Goal: Information Seeking & Learning: Learn about a topic

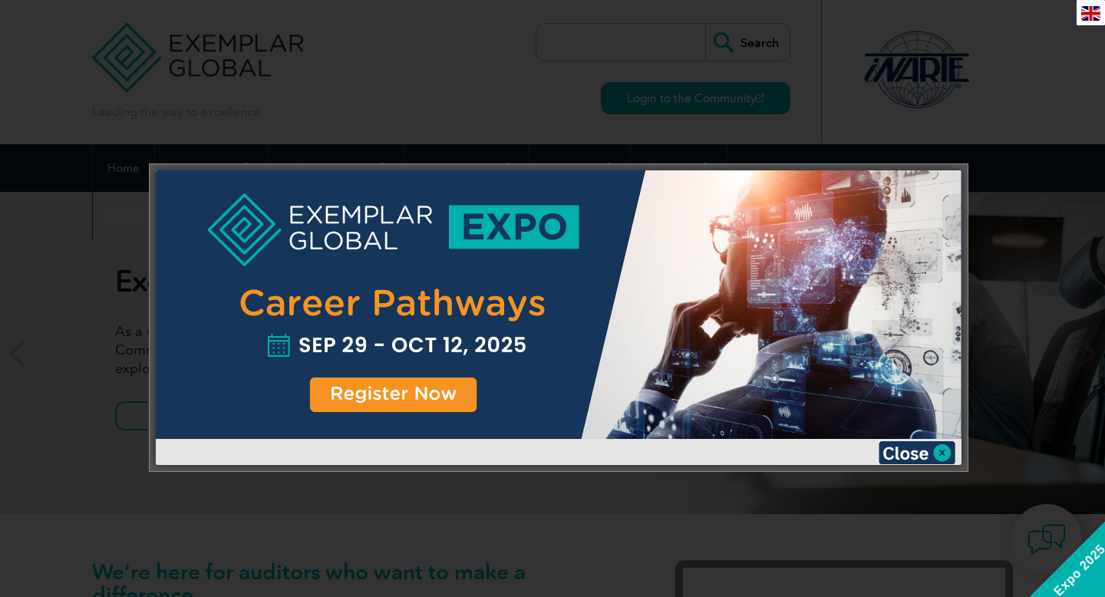
drag, startPoint x: 1040, startPoint y: 38, endPoint x: 601, endPoint y: 60, distance: 439.6
click at [601, 60] on div at bounding box center [552, 298] width 1105 height 597
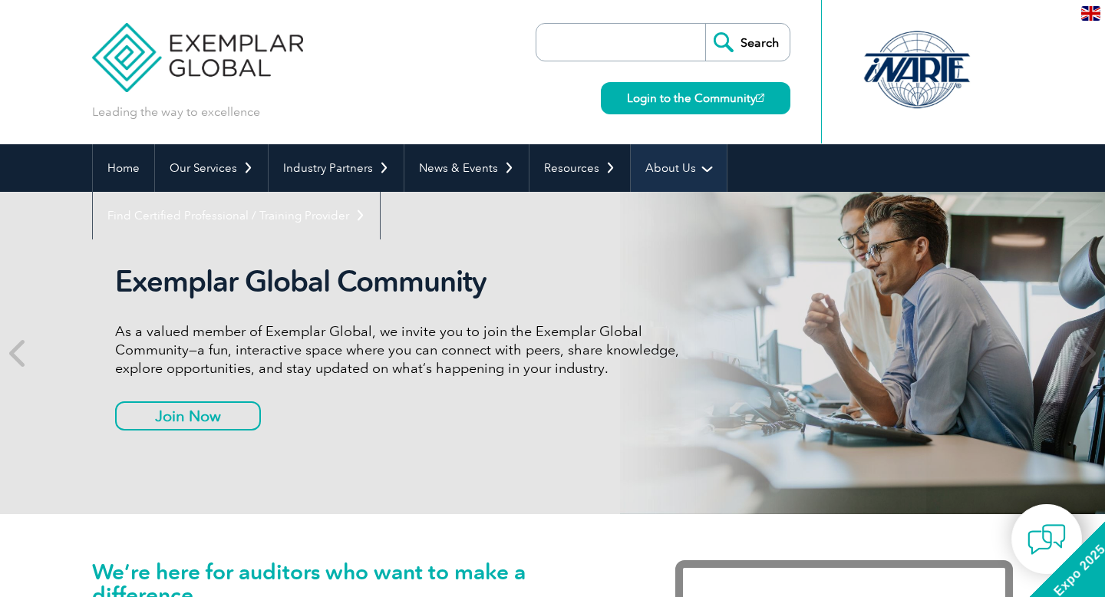
click at [666, 178] on link "About Us" at bounding box center [679, 168] width 96 height 48
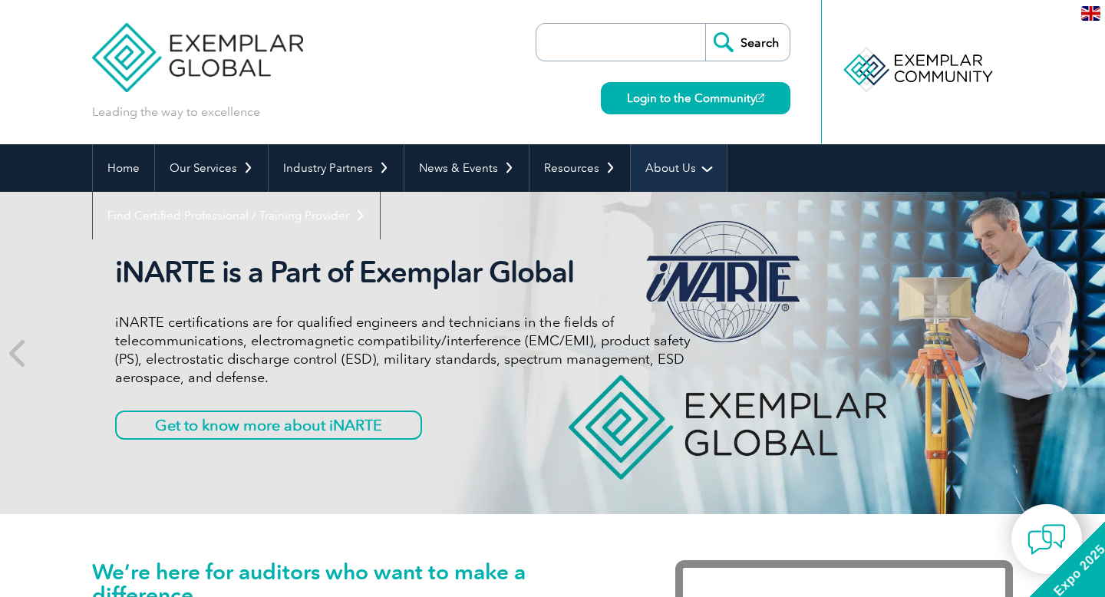
click at [694, 170] on link "About Us" at bounding box center [679, 168] width 96 height 48
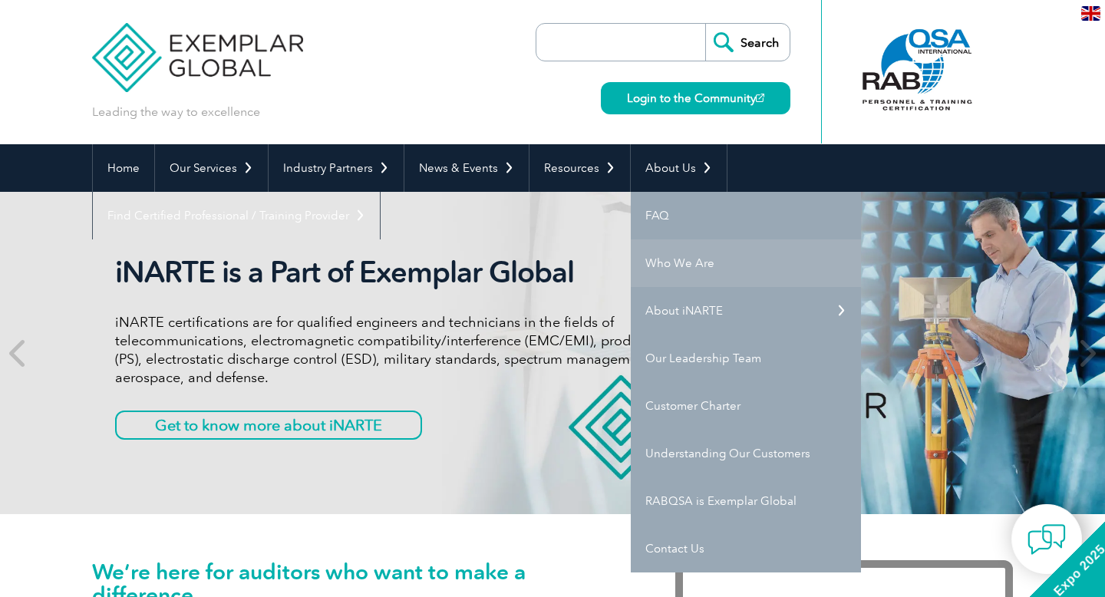
click at [691, 277] on link "Who We Are" at bounding box center [746, 263] width 230 height 48
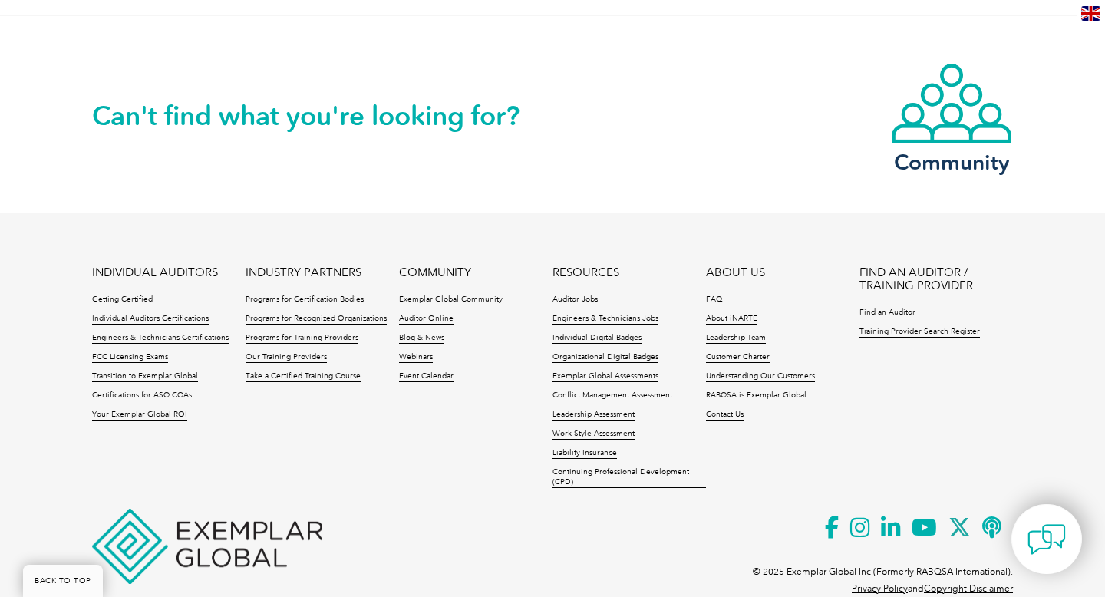
scroll to position [2800, 0]
click at [860, 509] on icon at bounding box center [865, 528] width 31 height 38
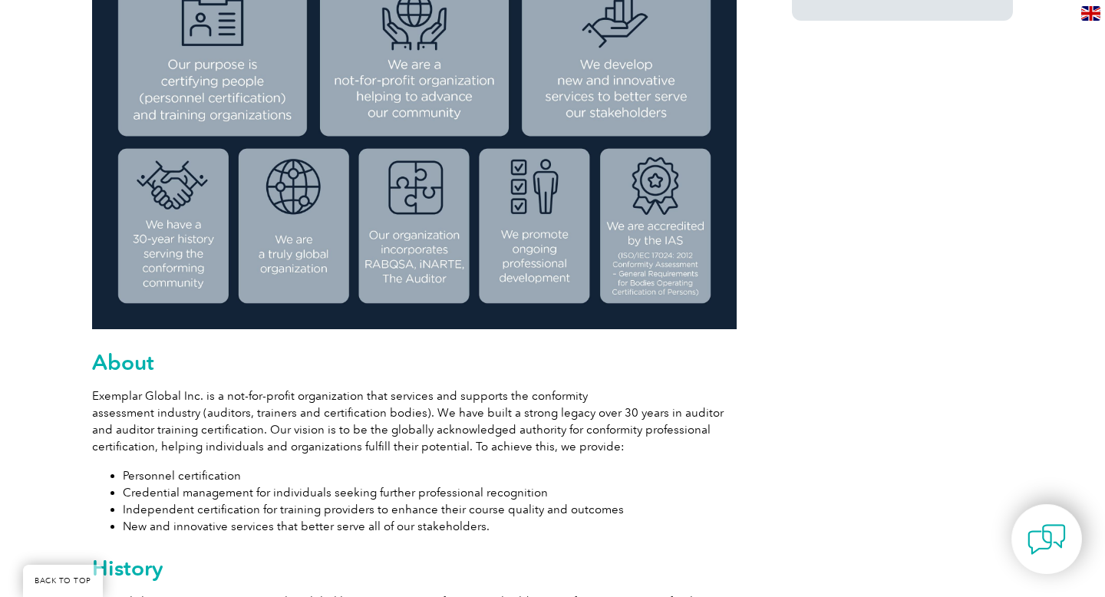
scroll to position [0, 0]
